Goal: Task Accomplishment & Management: Manage account settings

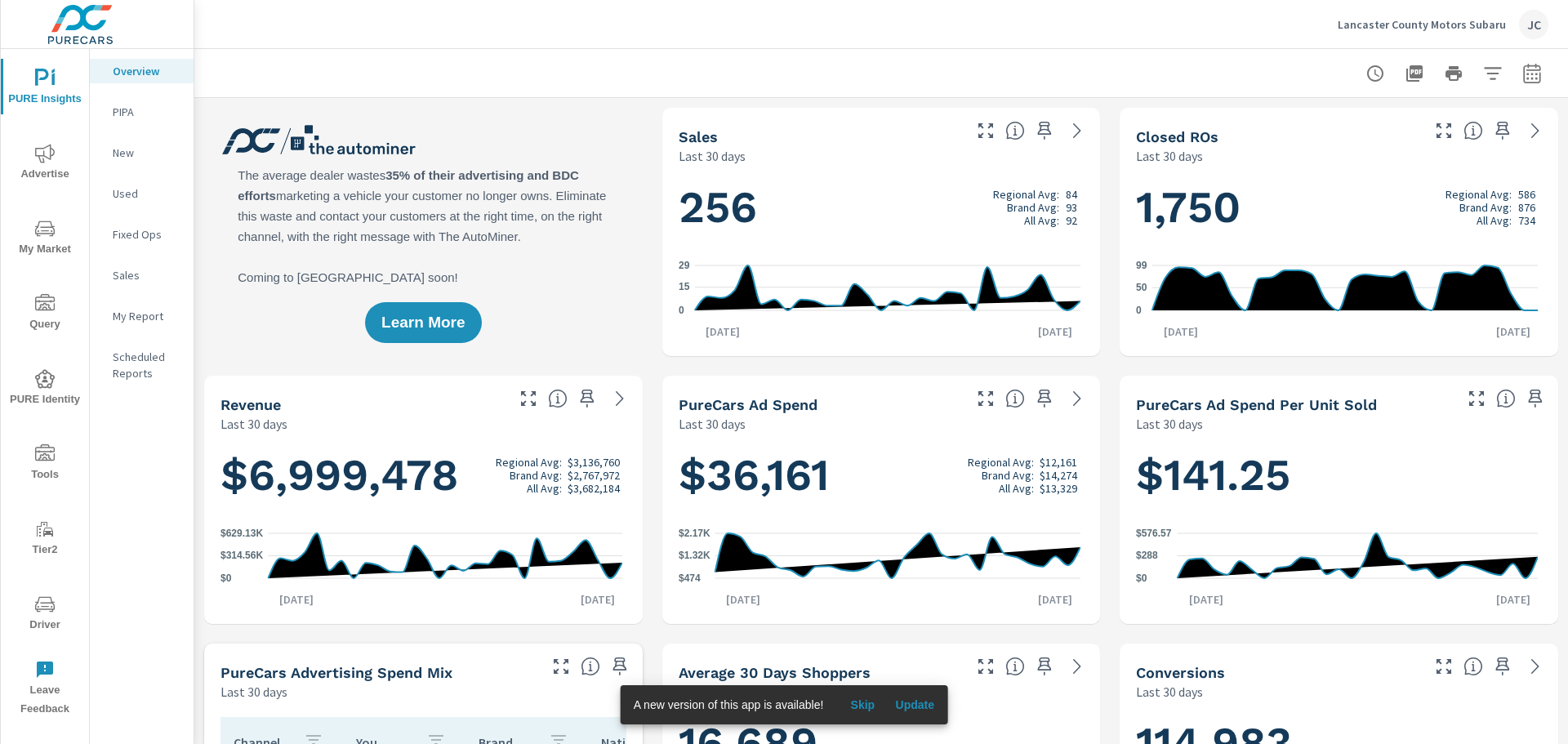
scroll to position [1, 0]
click at [1506, 26] on div "Lancaster County Motors Subaru JC" at bounding box center [1442, 25] width 211 height 29
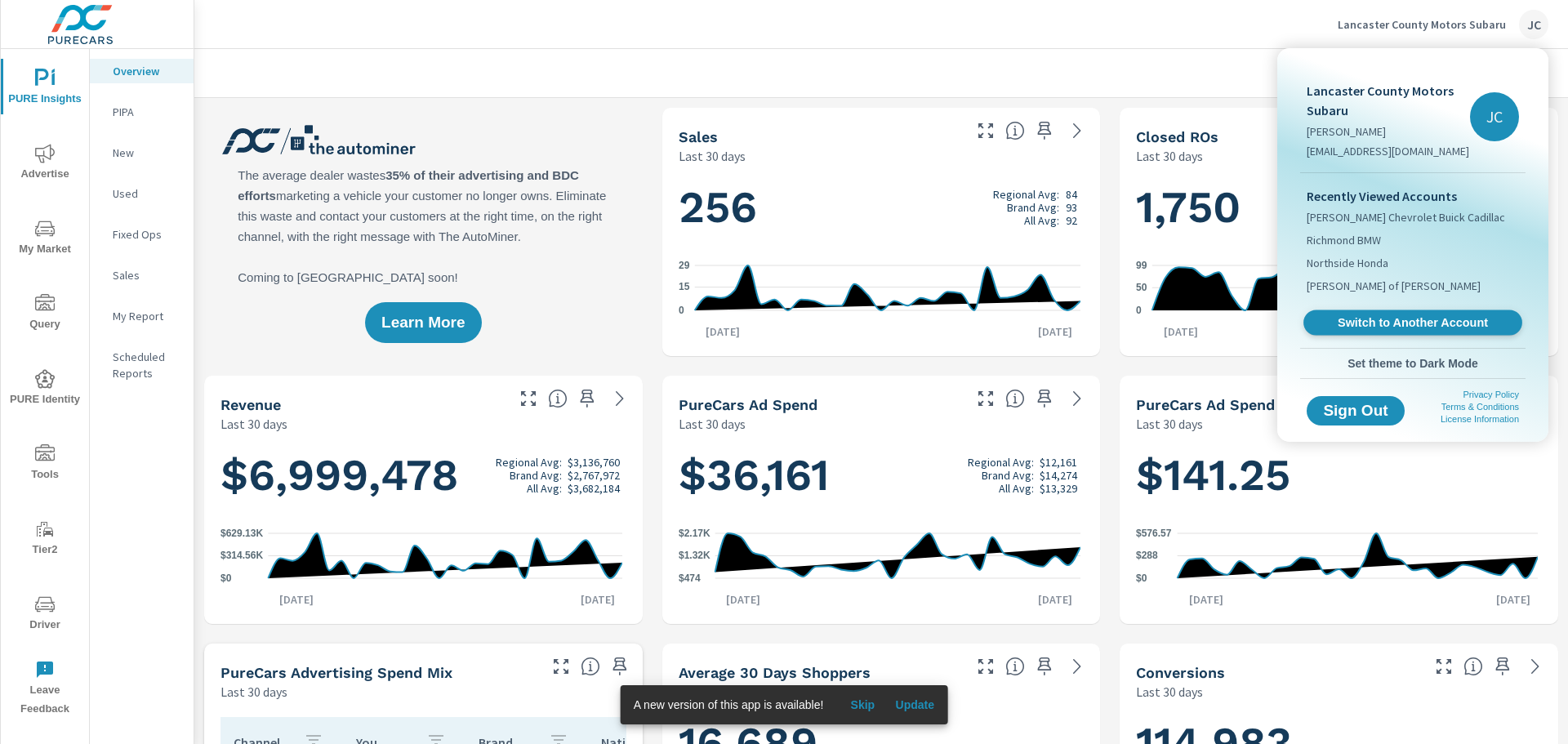
click at [1382, 324] on span "Switch to Another Account" at bounding box center [1413, 323] width 200 height 16
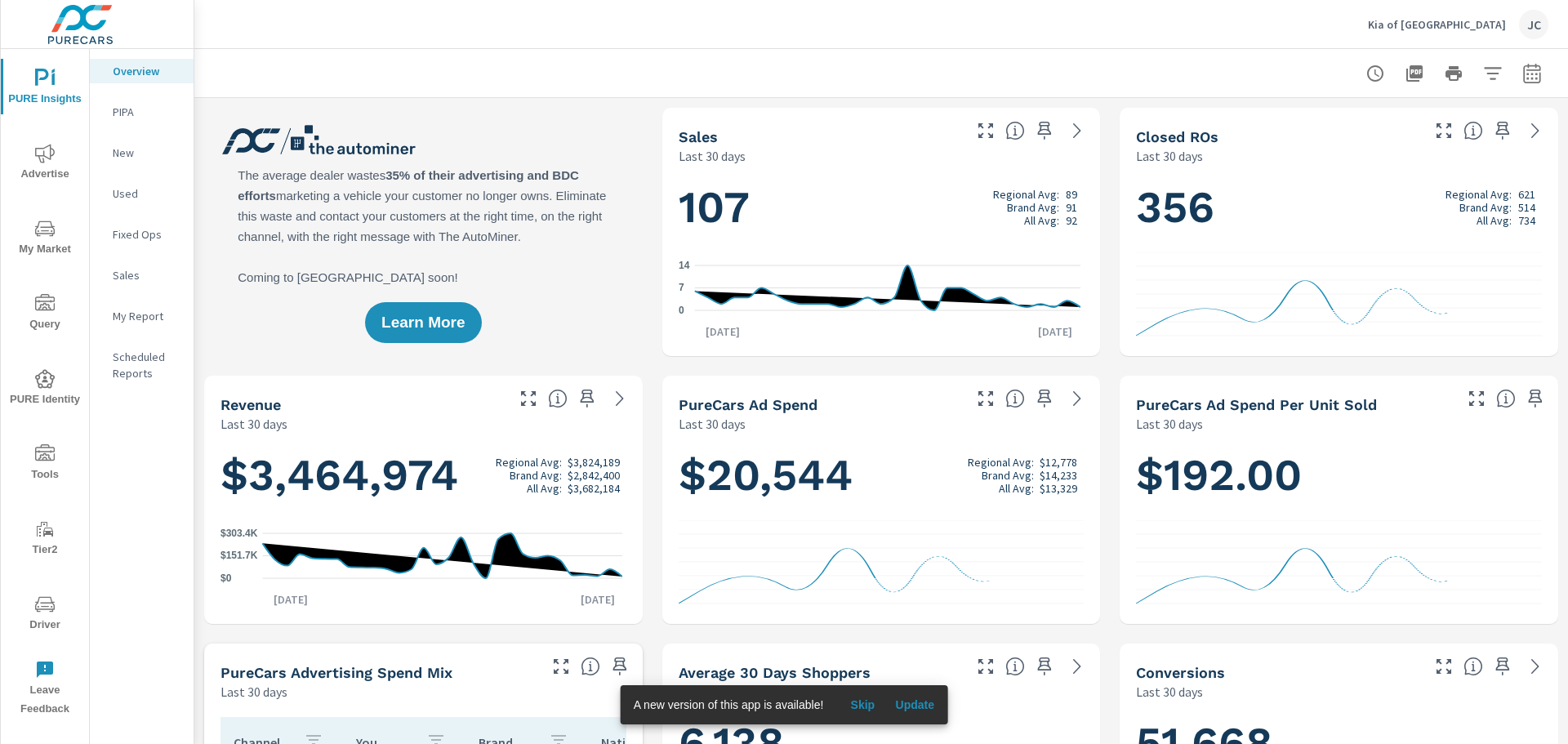
scroll to position [1, 0]
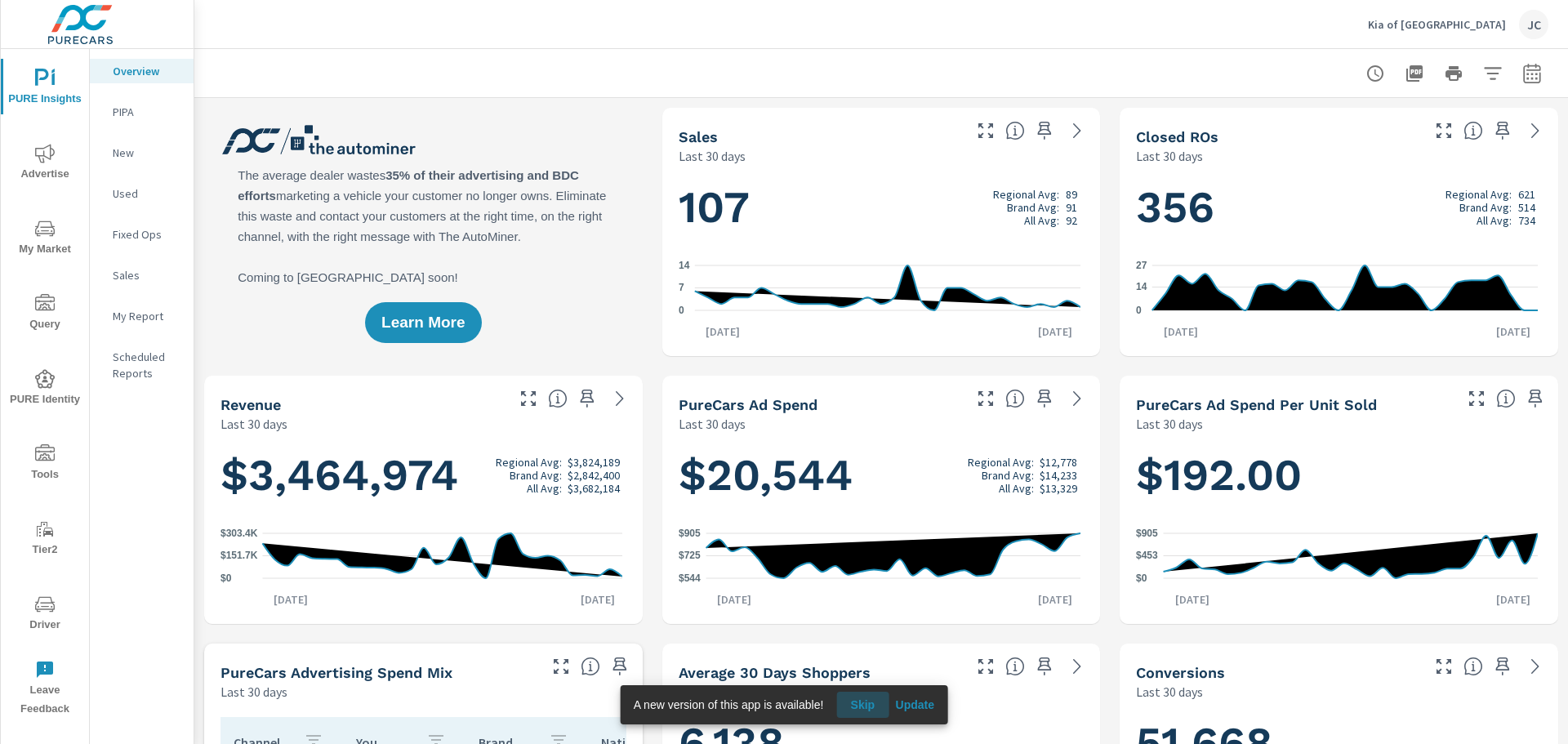
click at [875, 703] on span "Skip" at bounding box center [862, 704] width 40 height 15
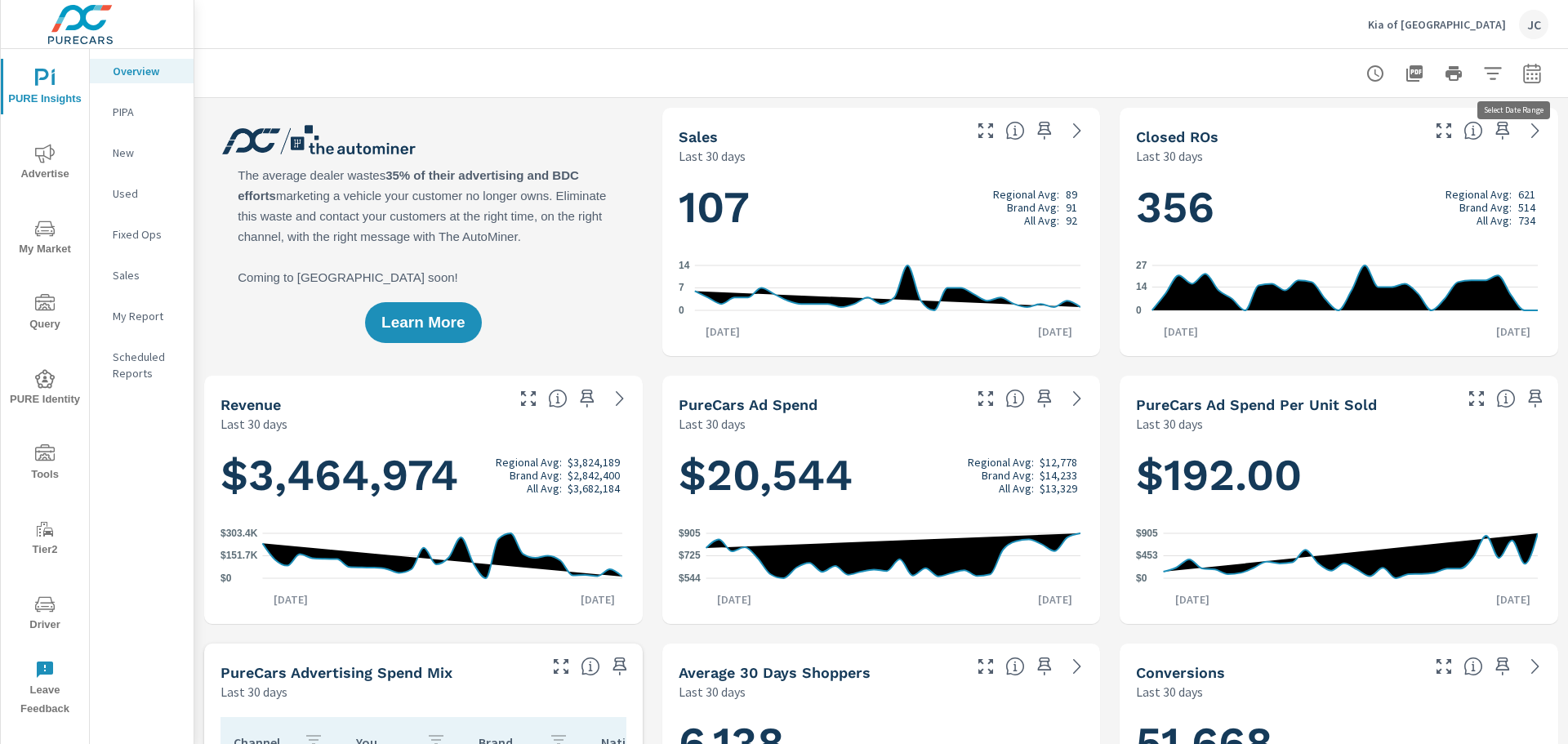
click at [1523, 76] on icon "button" at bounding box center [1531, 73] width 19 height 19
select select "Last 30 days"
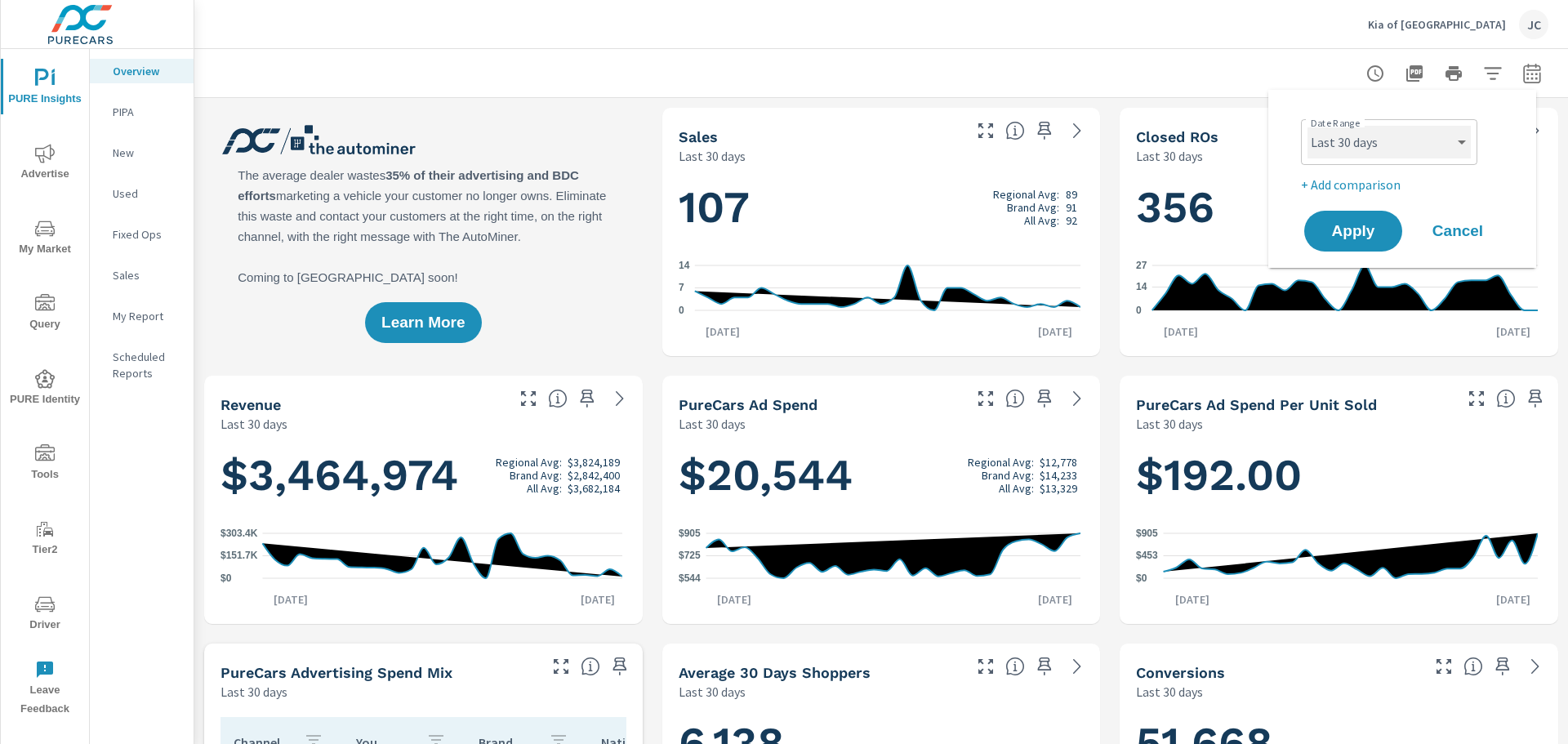
click at [1457, 142] on select "Custom Yesterday Last week Last 7 days Last 14 days Last 30 days Last 45 days L…" at bounding box center [1390, 143] width 164 height 33
click at [1079, 32] on div "Kia of Portland JC" at bounding box center [881, 24] width 1334 height 48
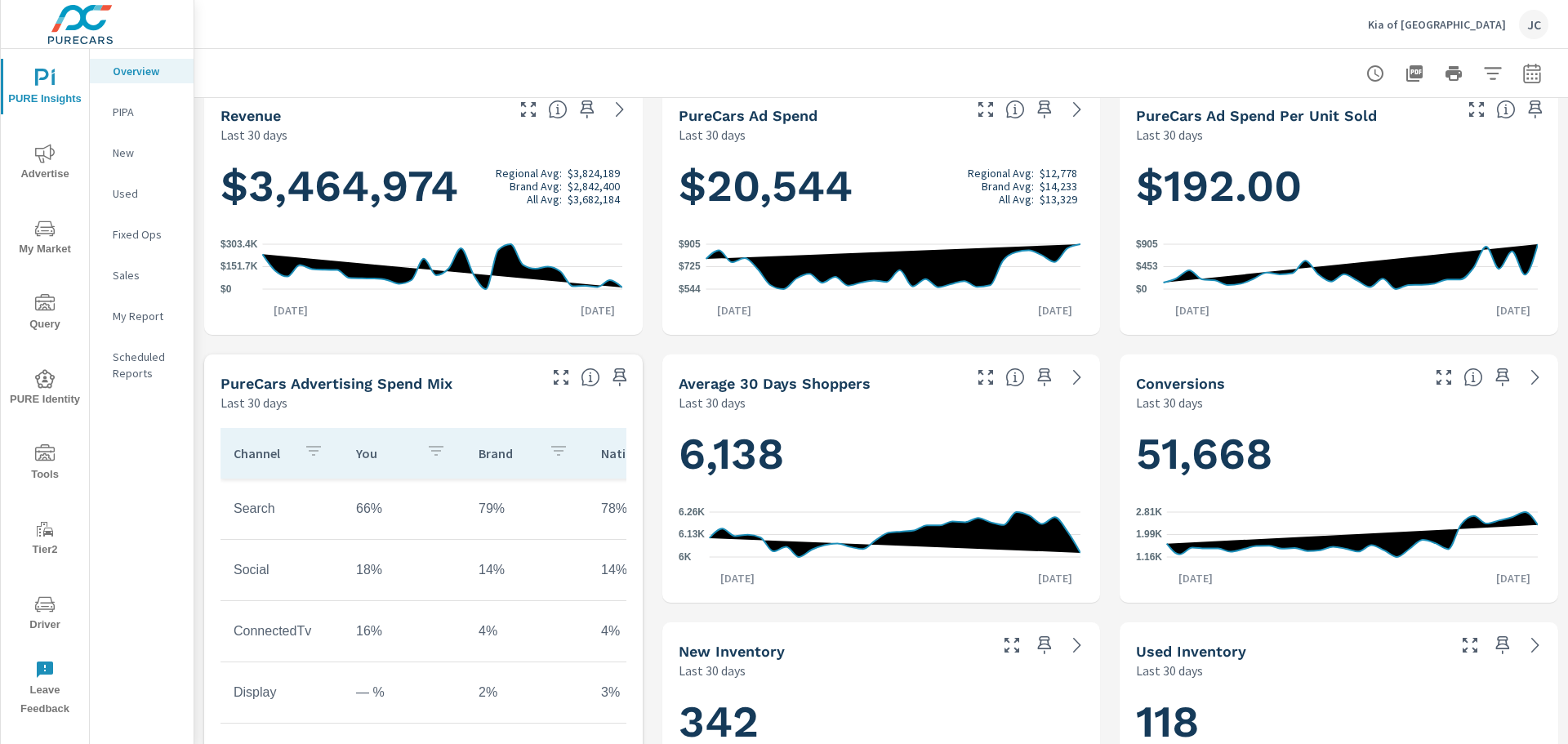
scroll to position [326, 0]
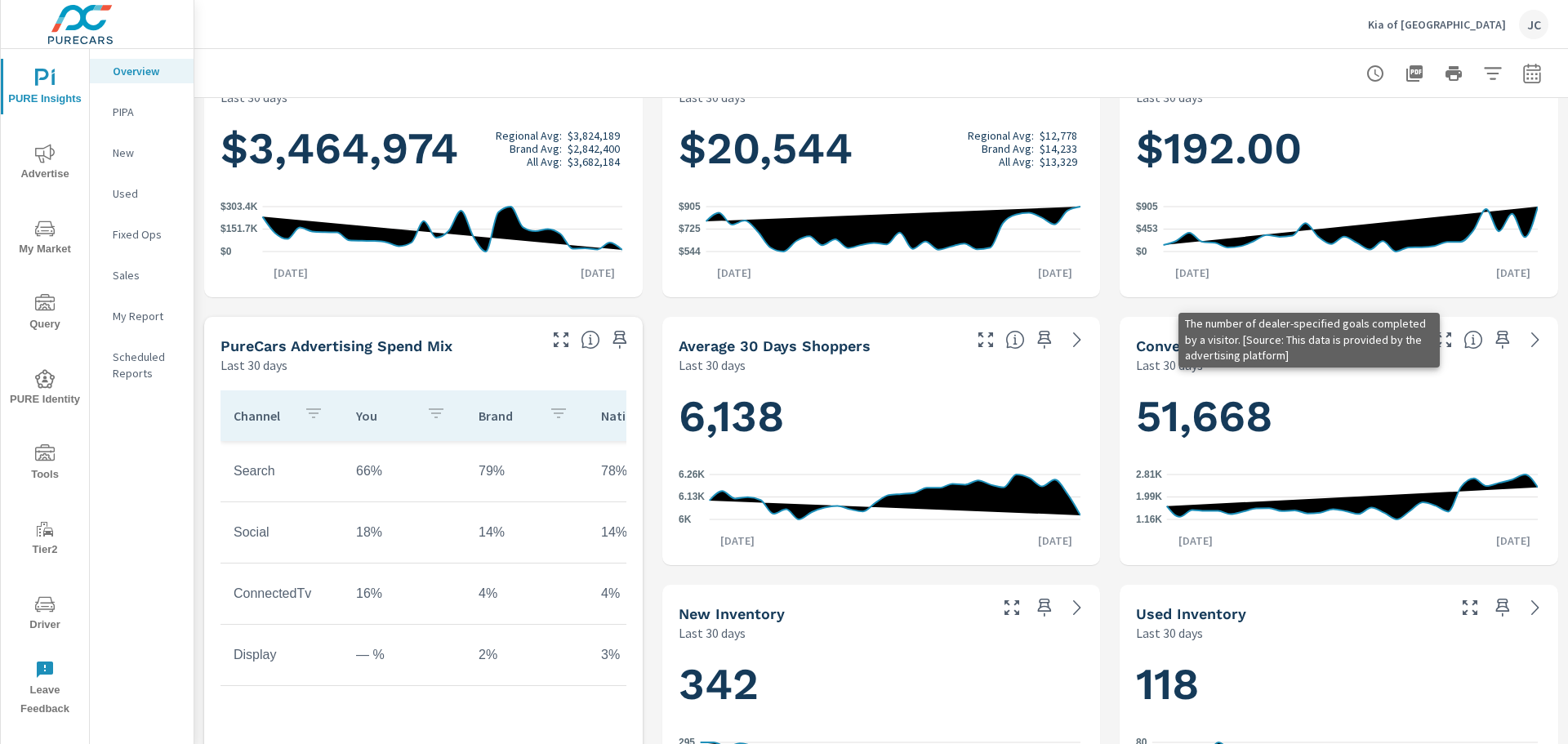
click at [1463, 341] on icon at bounding box center [1472, 339] width 19 height 19
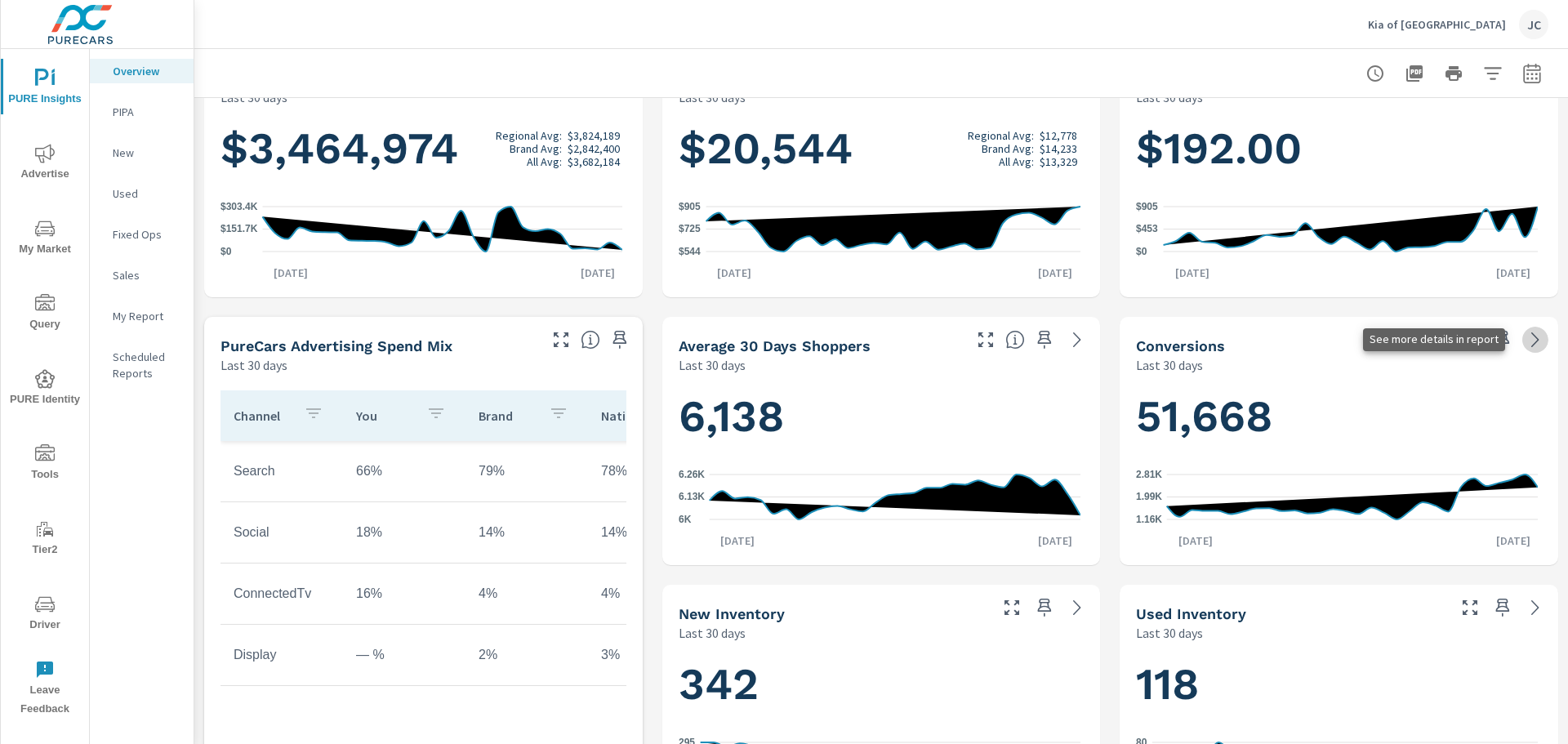
click at [1526, 338] on icon at bounding box center [1535, 339] width 19 height 19
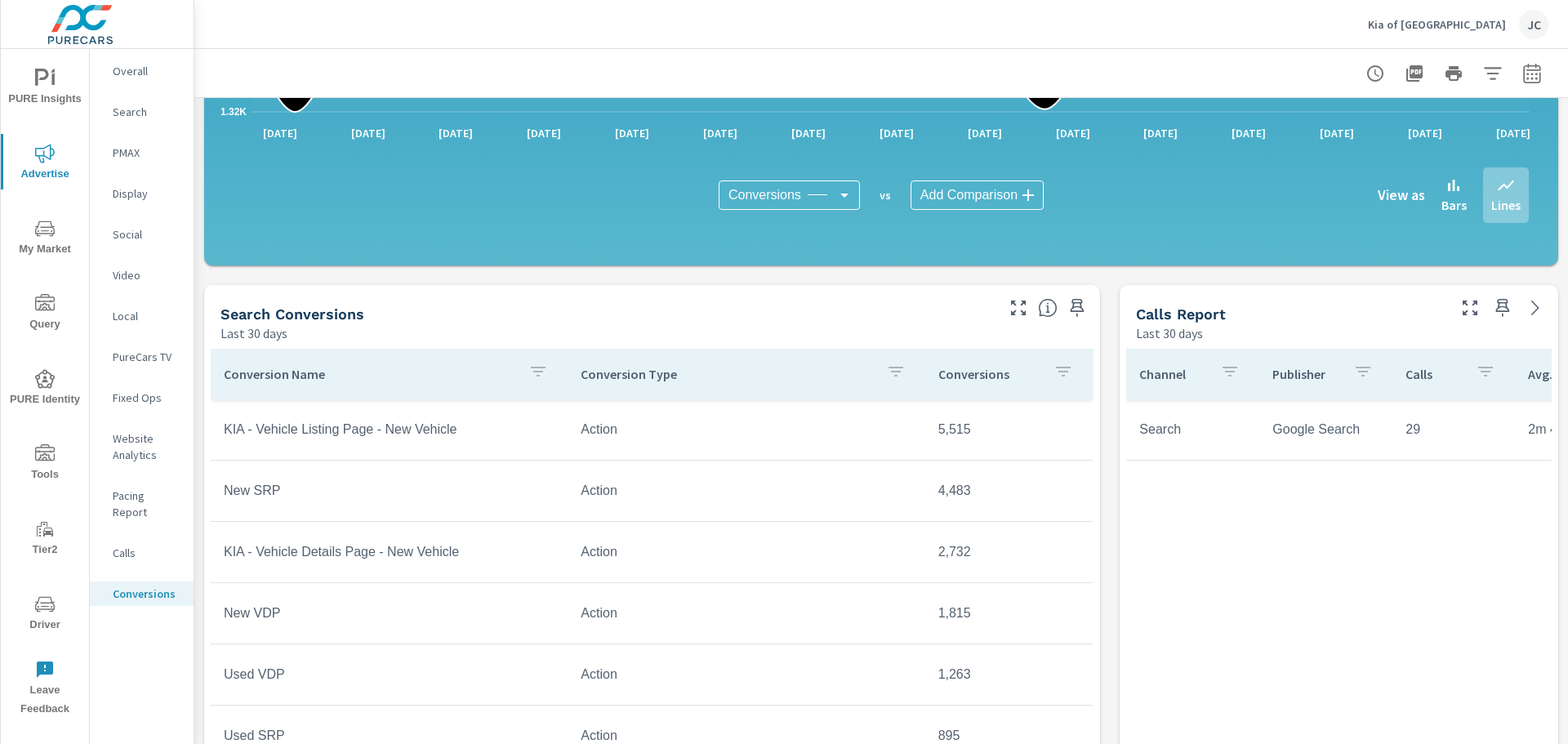
scroll to position [653, 0]
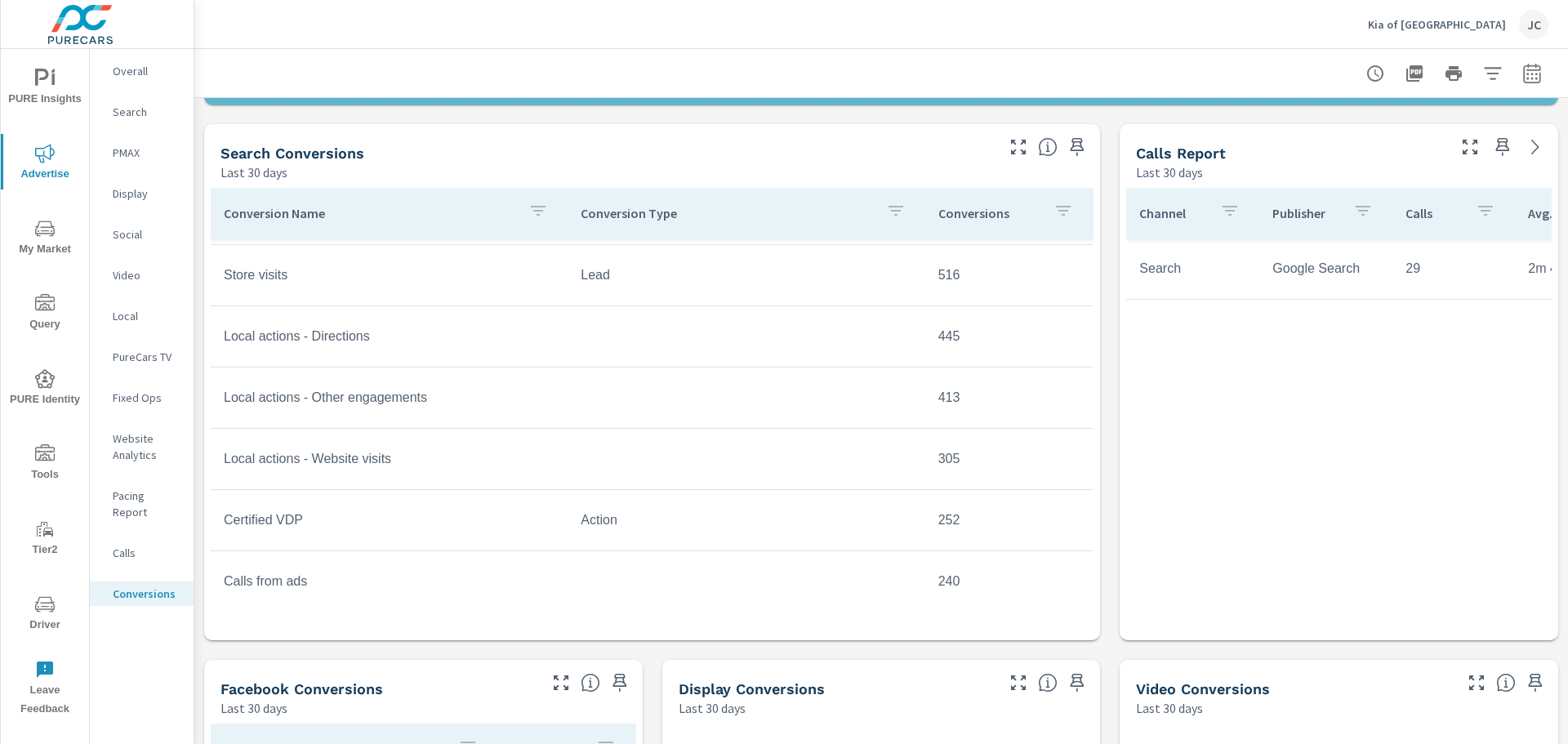
scroll to position [490, 0]
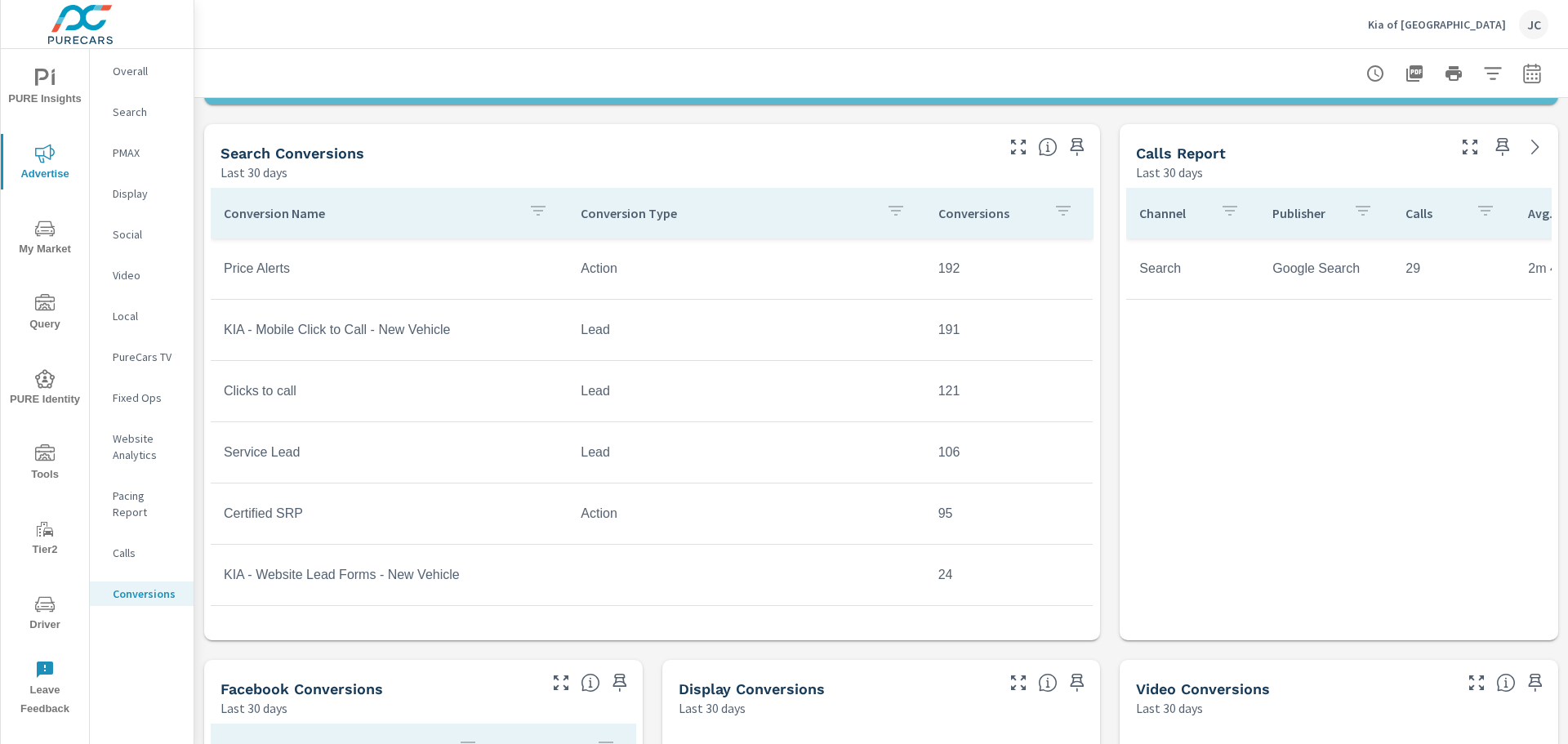
scroll to position [817, 0]
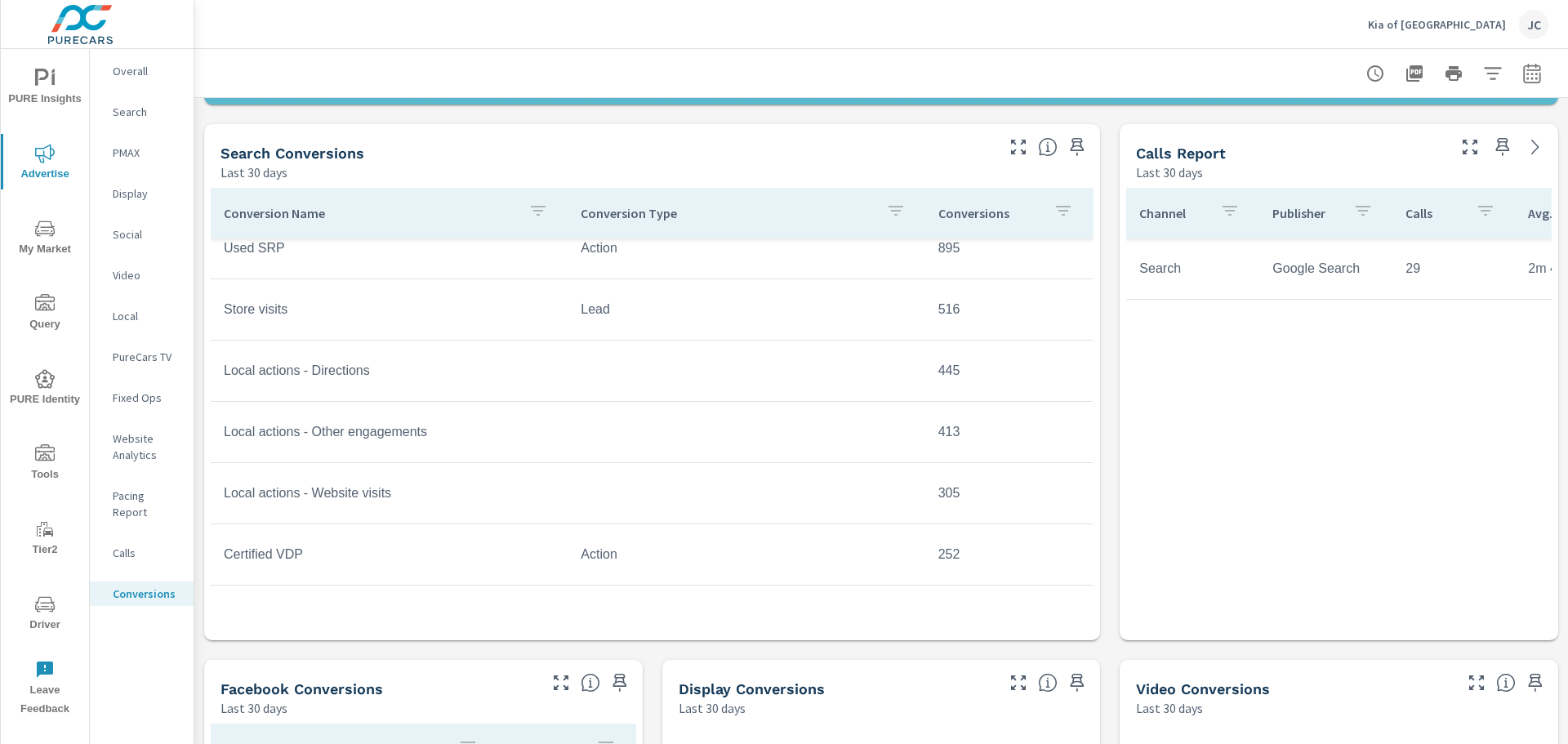
scroll to position [136, 0]
